Goal: Task Accomplishment & Management: Complete application form

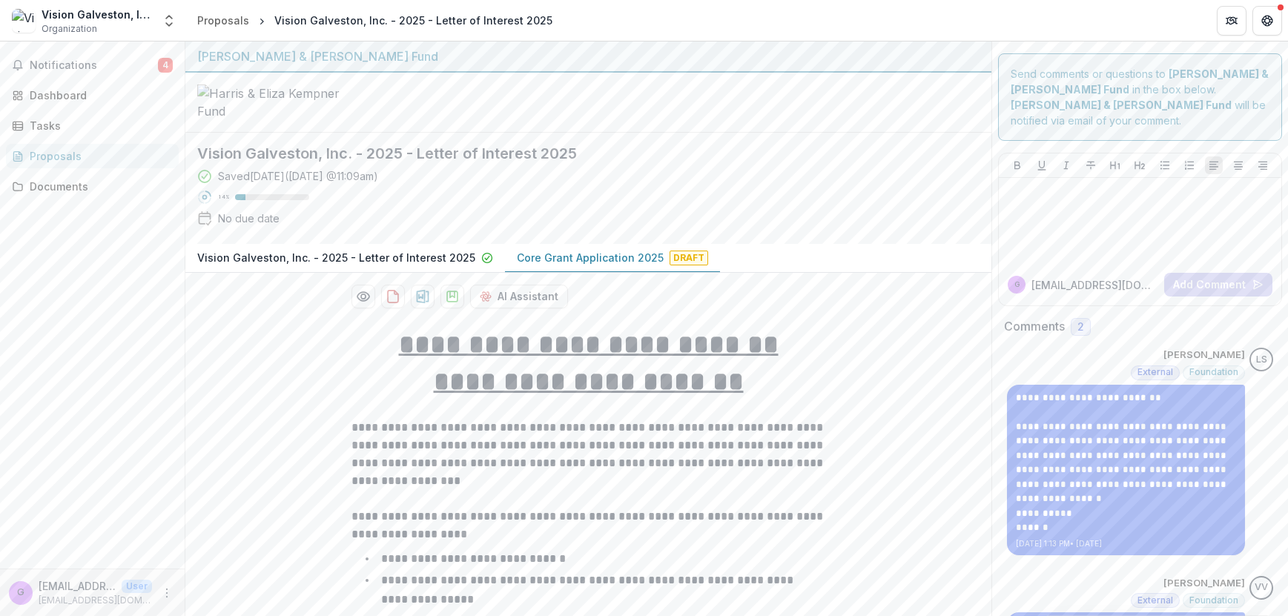
scroll to position [5076, 0]
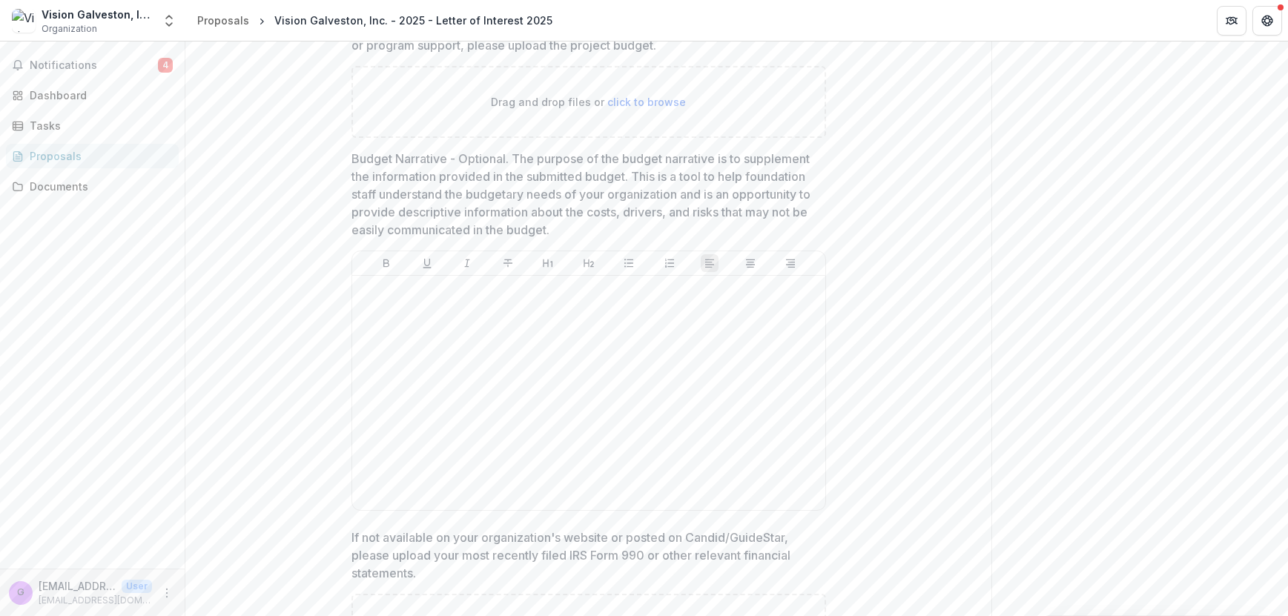
click at [10, 386] on div "Notifications 4 Dashboard Tasks Proposals Documents" at bounding box center [92, 305] width 185 height 527
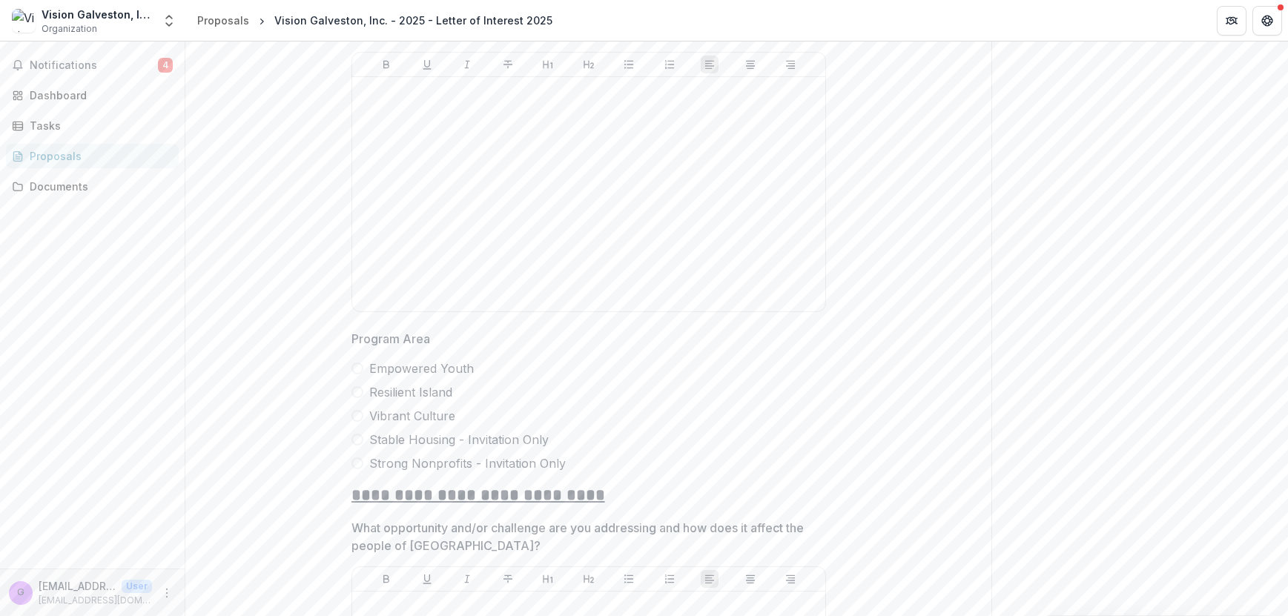
scroll to position [2789, 0]
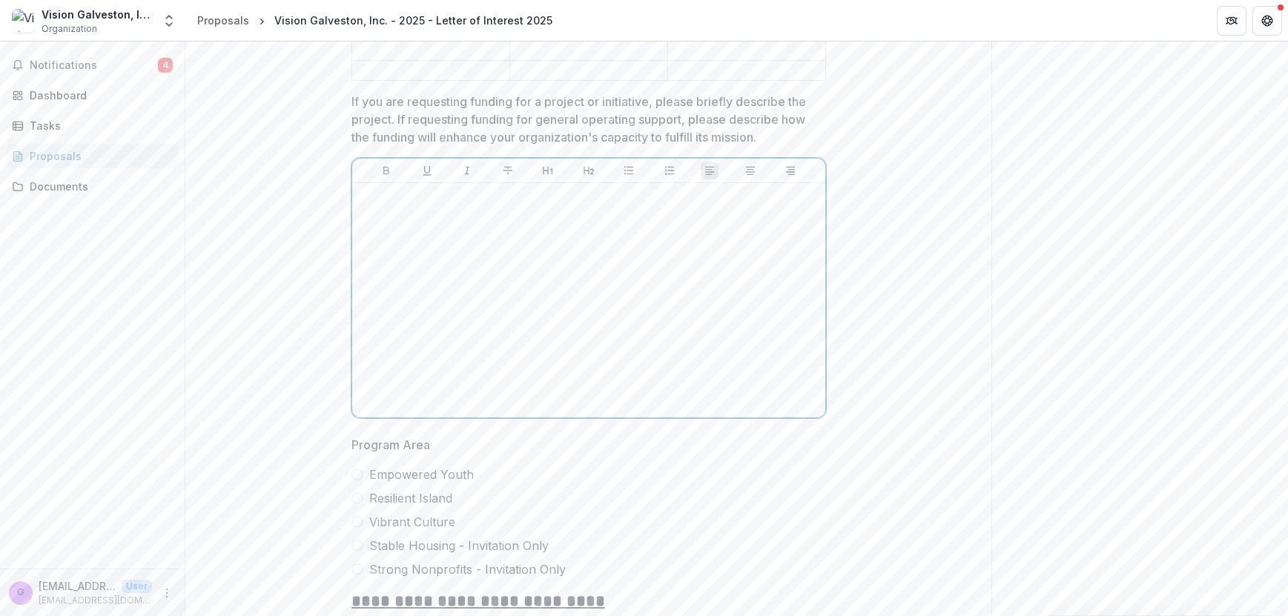
click at [439, 272] on div at bounding box center [588, 300] width 461 height 222
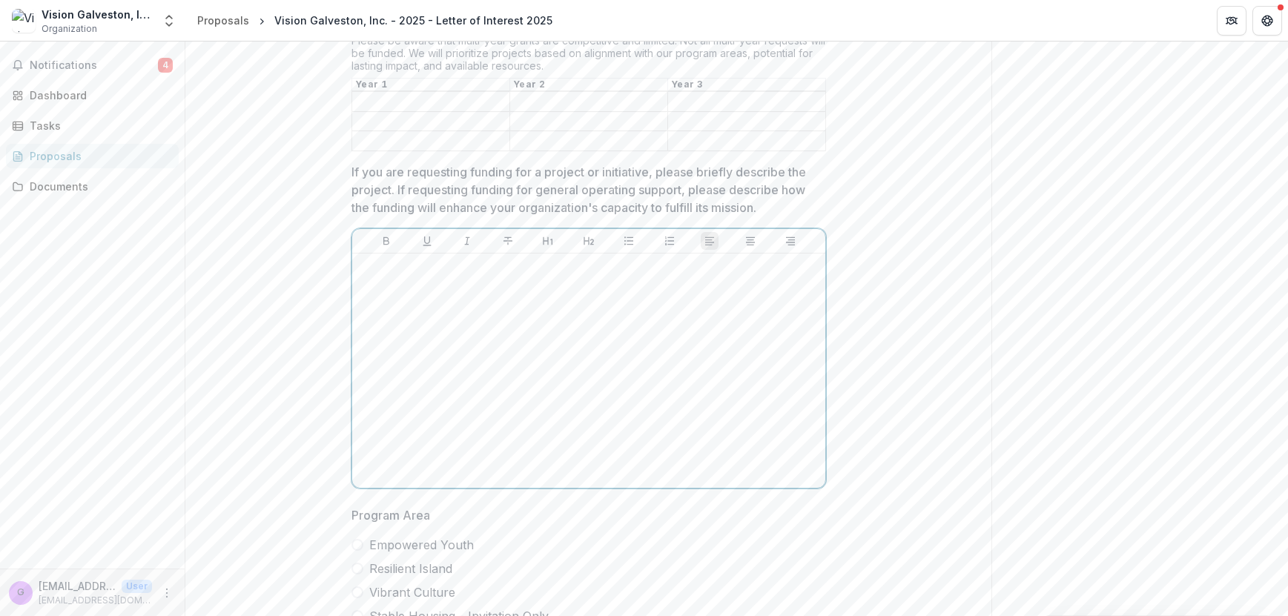
scroll to position [2719, 0]
click at [398, 300] on div at bounding box center [588, 370] width 461 height 222
click at [646, 306] on div at bounding box center [588, 370] width 461 height 222
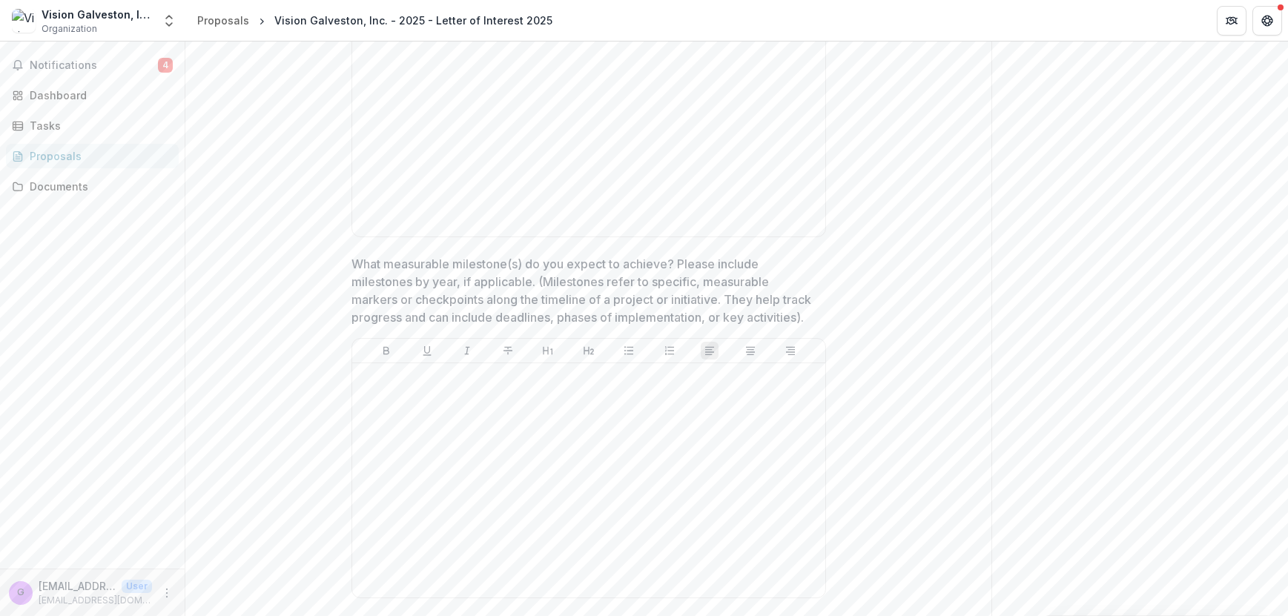
scroll to position [3256, 0]
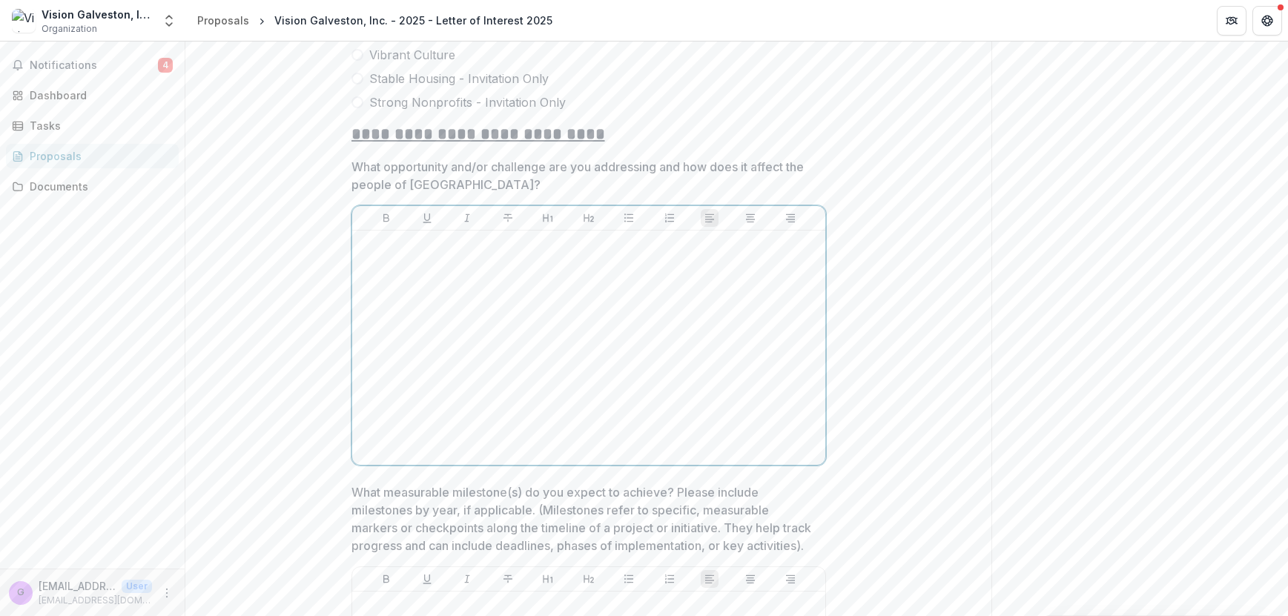
click at [646, 306] on div at bounding box center [588, 348] width 461 height 222
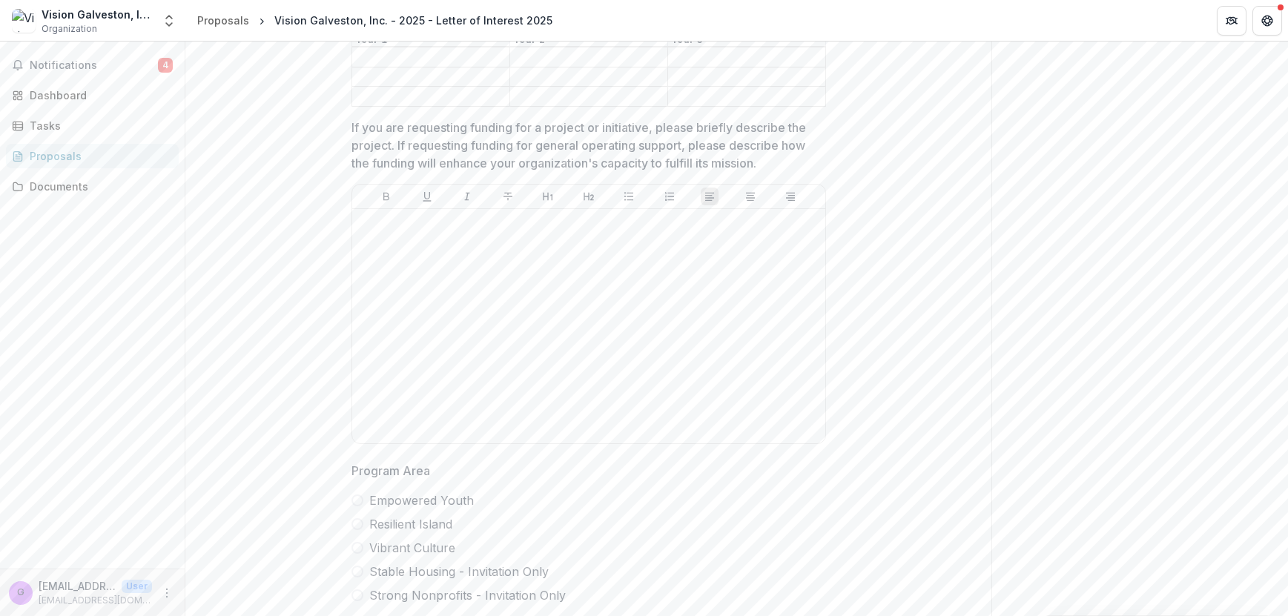
scroll to position [2762, 0]
click at [609, 271] on div at bounding box center [588, 327] width 461 height 222
click at [571, 232] on p "**********" at bounding box center [588, 224] width 461 height 16
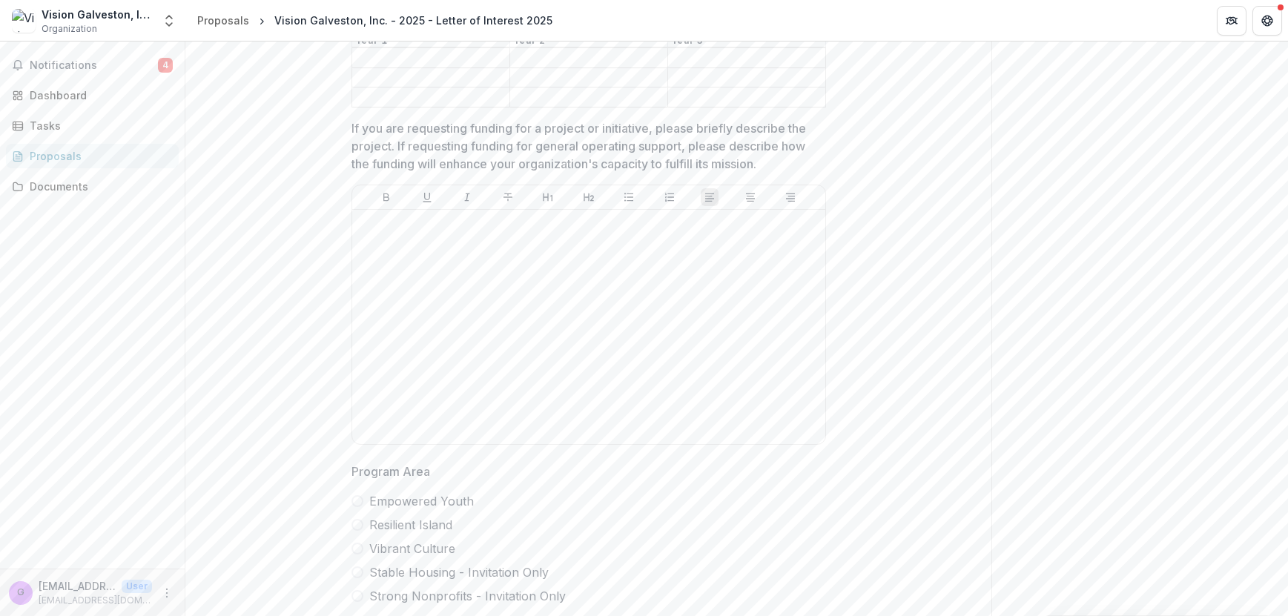
click at [552, 151] on p "If you are requesting funding for a project or initiative, please briefly descr…" at bounding box center [584, 145] width 466 height 53
click at [520, 162] on p "If you are requesting funding for a project or initiative, please briefly descr…" at bounding box center [584, 145] width 466 height 53
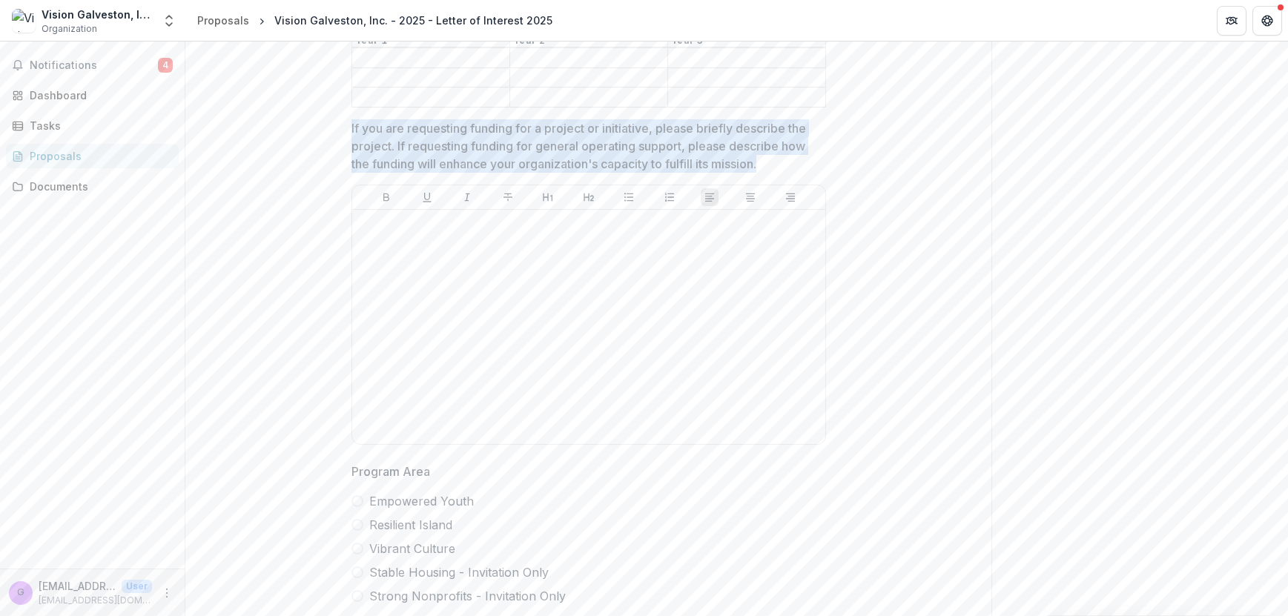
click at [520, 162] on p "If you are requesting funding for a project or initiative, please briefly descr…" at bounding box center [584, 145] width 466 height 53
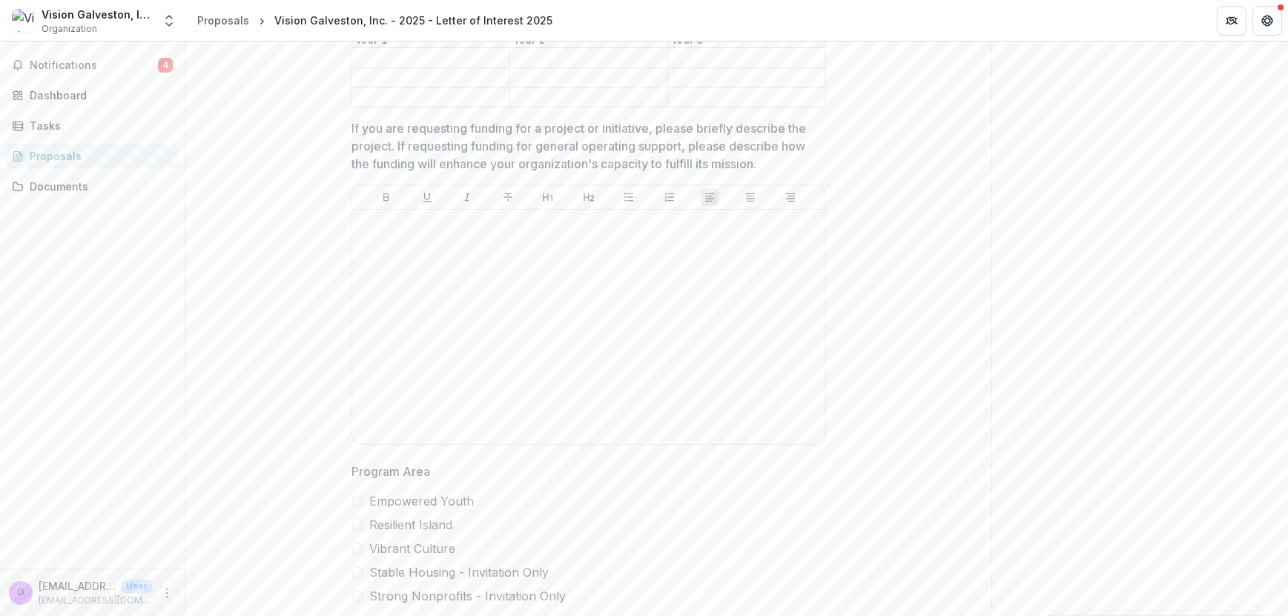
click at [520, 162] on p "If you are requesting funding for a project or initiative, please briefly descr…" at bounding box center [584, 145] width 466 height 53
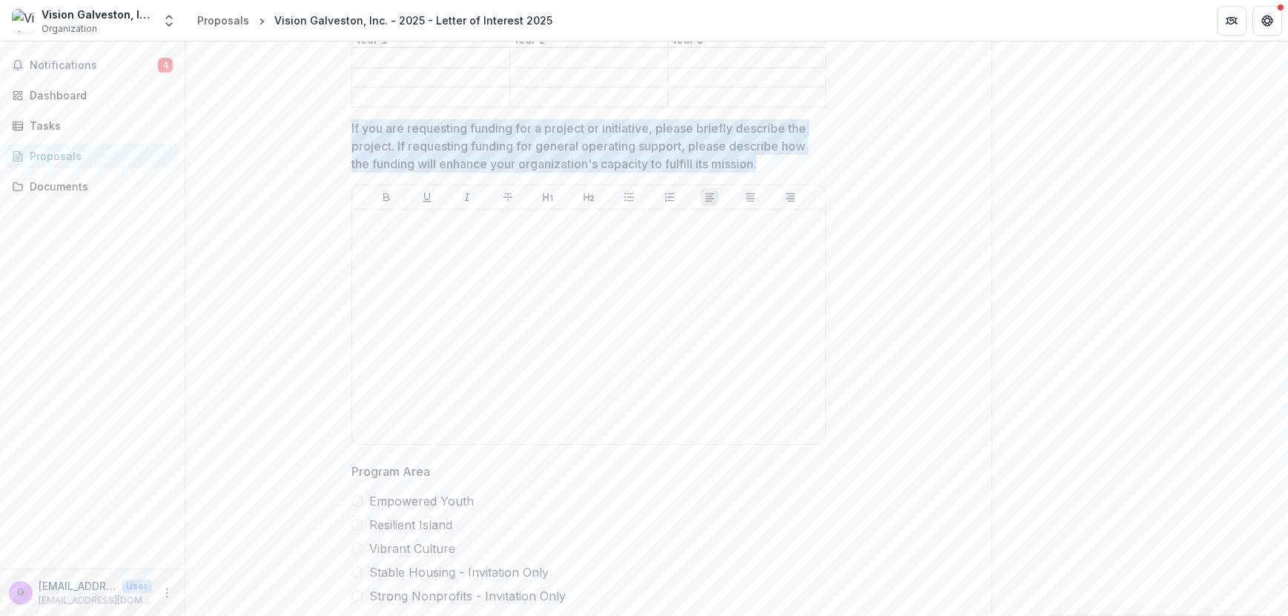
copy p "If you are requesting funding for a project or initiative, please briefly descr…"
click at [520, 162] on p "If you are requesting funding for a project or initiative, please briefly descr…" at bounding box center [584, 145] width 466 height 53
